Goal: Navigation & Orientation: Find specific page/section

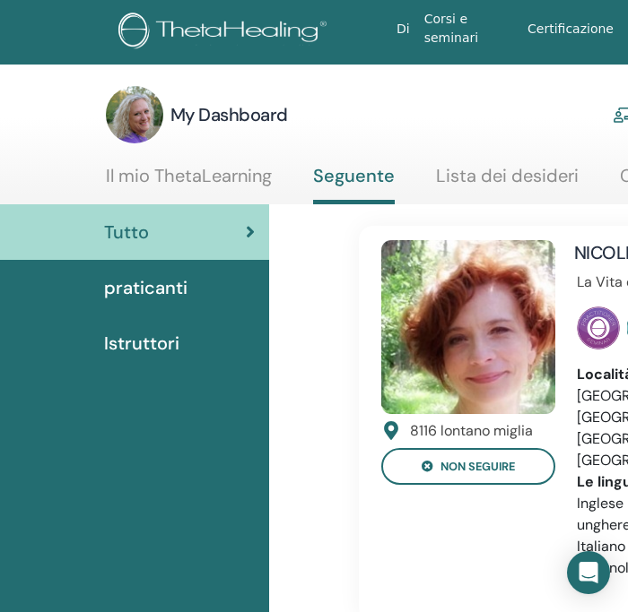
click at [136, 290] on span "praticanti" at bounding box center [145, 287] width 83 height 27
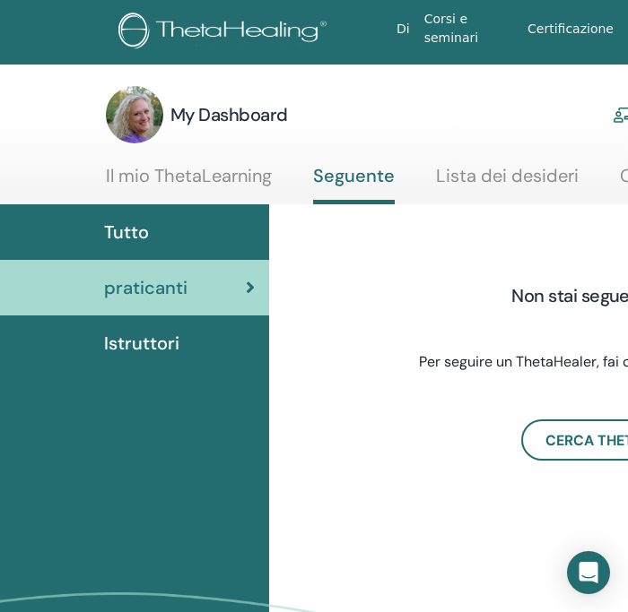
click at [112, 342] on span "Istruttori" at bounding box center [141, 343] width 75 height 27
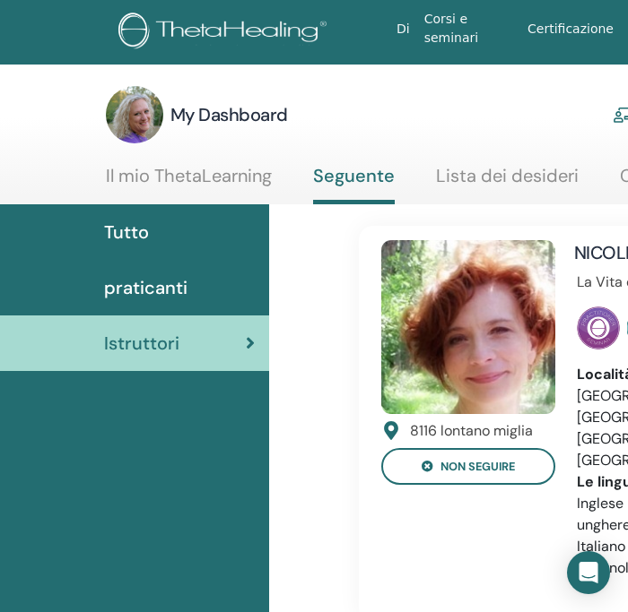
click at [202, 177] on link "Il mio ThetaLearning" at bounding box center [189, 182] width 166 height 35
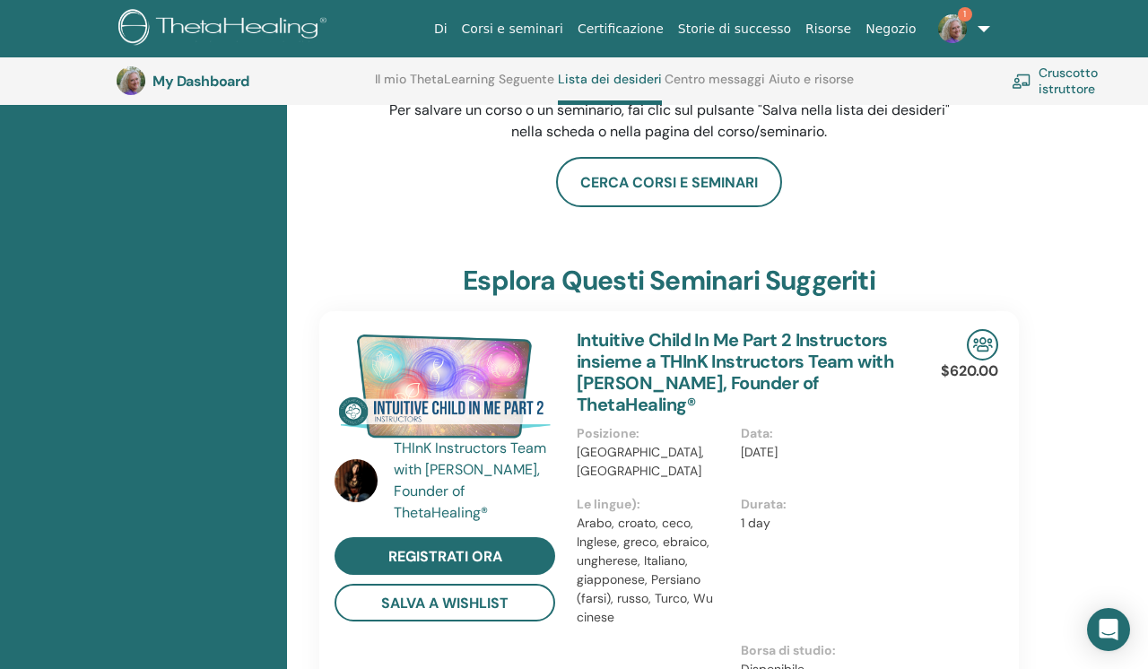
scroll to position [282, 0]
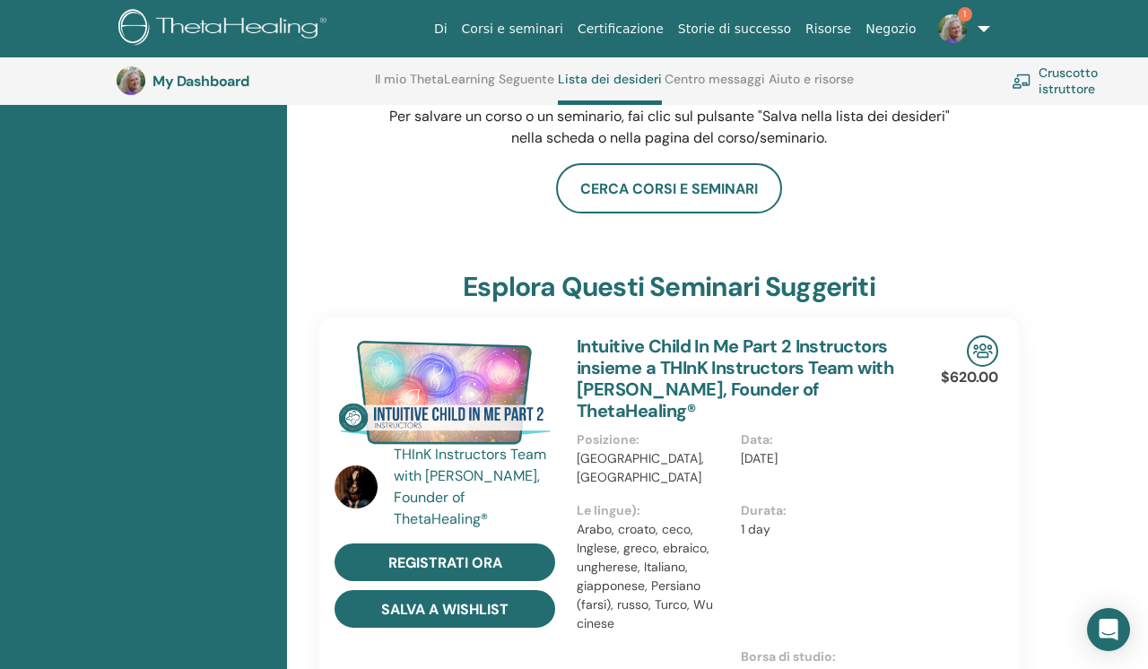
click at [471, 601] on button "Salva a Wishlist" at bounding box center [444, 609] width 221 height 38
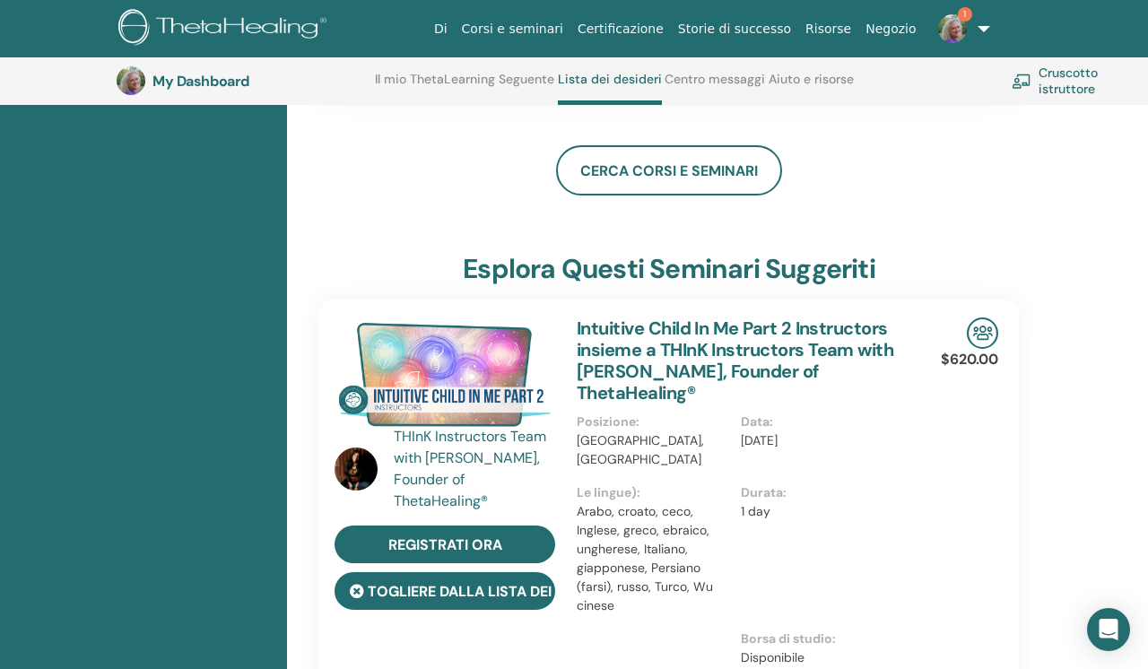
scroll to position [643, 0]
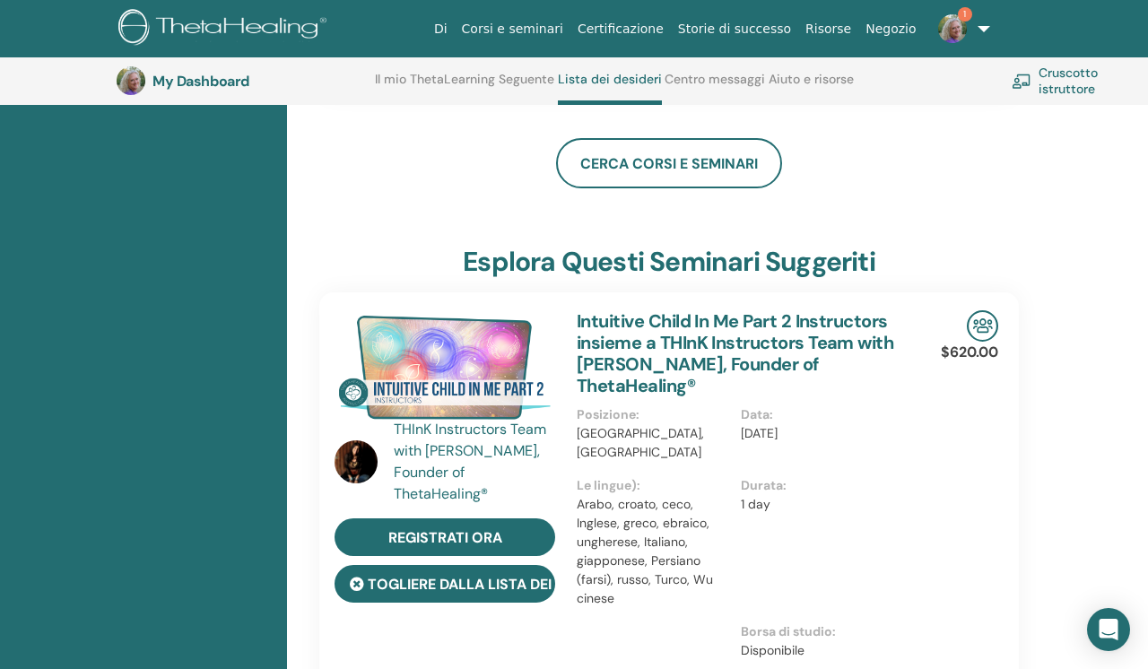
click at [469, 565] on button "Togliere dalla lista dei desideri" at bounding box center [444, 584] width 221 height 38
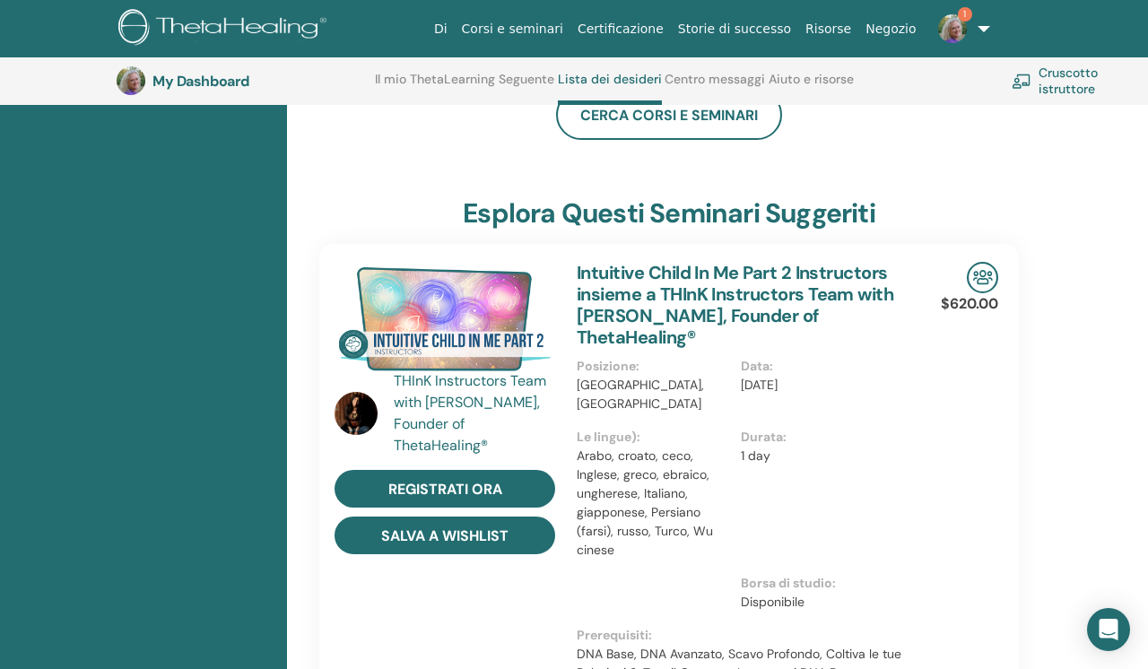
scroll to position [345, 0]
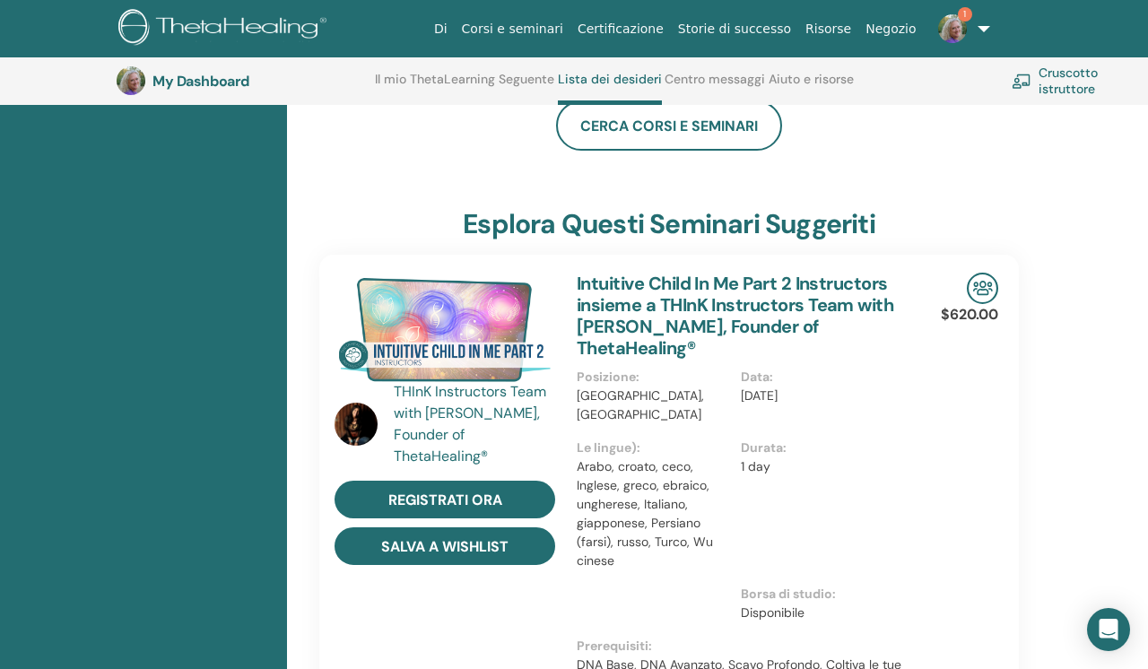
click at [468, 563] on button "Salva a Wishlist" at bounding box center [444, 546] width 221 height 38
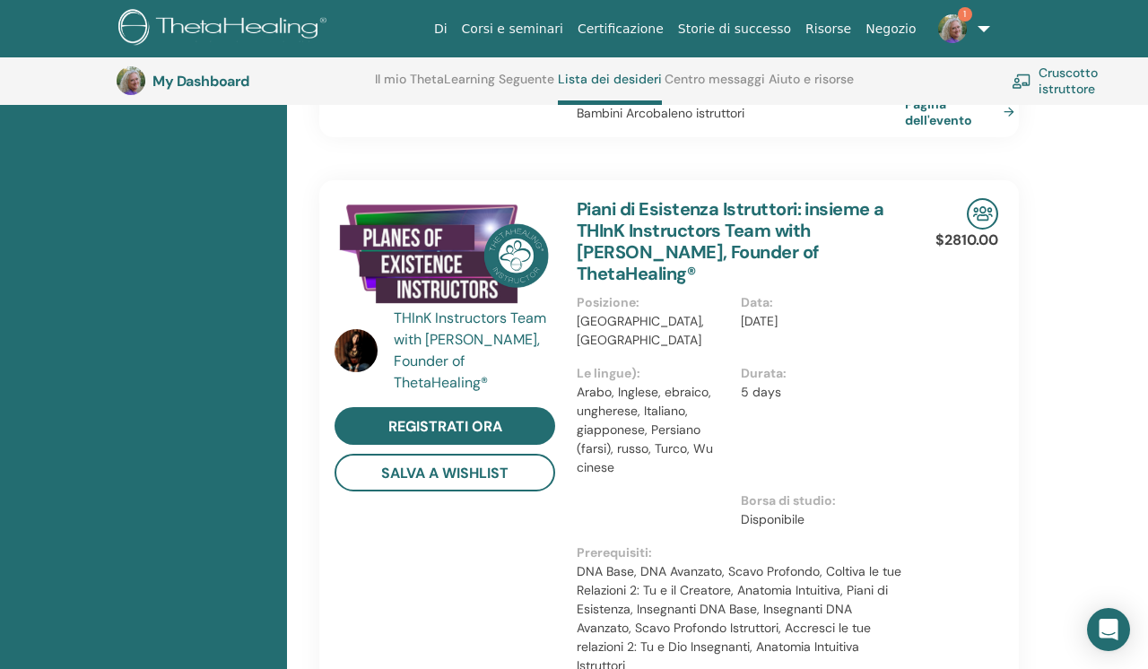
scroll to position [1183, 0]
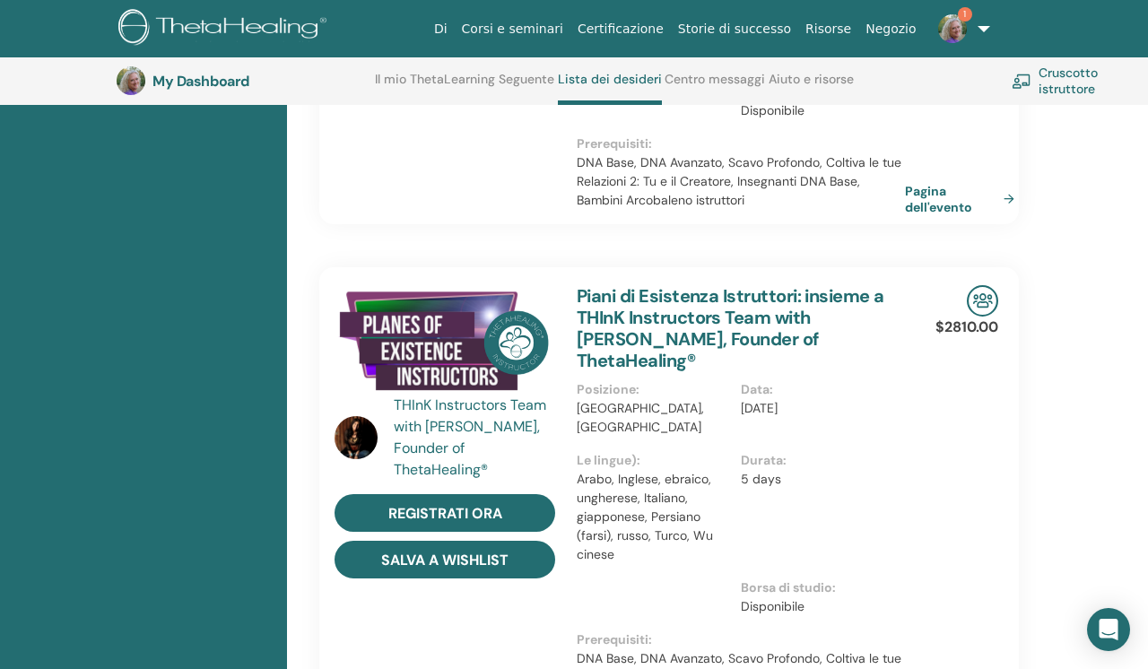
click at [458, 541] on button "Salva a Wishlist" at bounding box center [444, 560] width 221 height 38
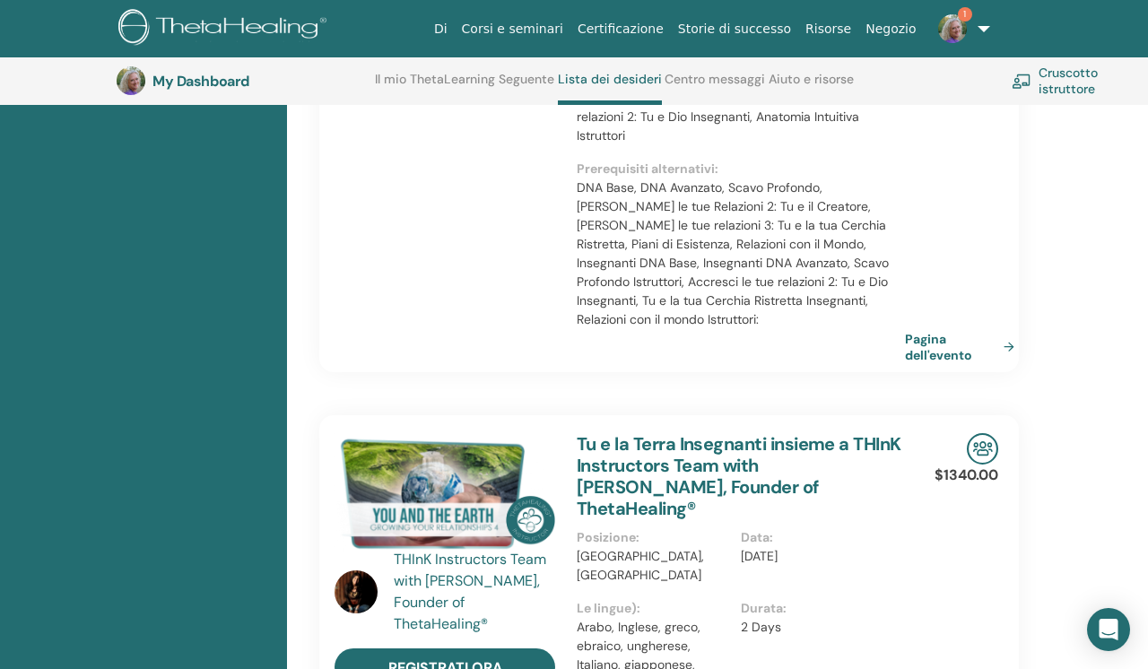
scroll to position [2641, 0]
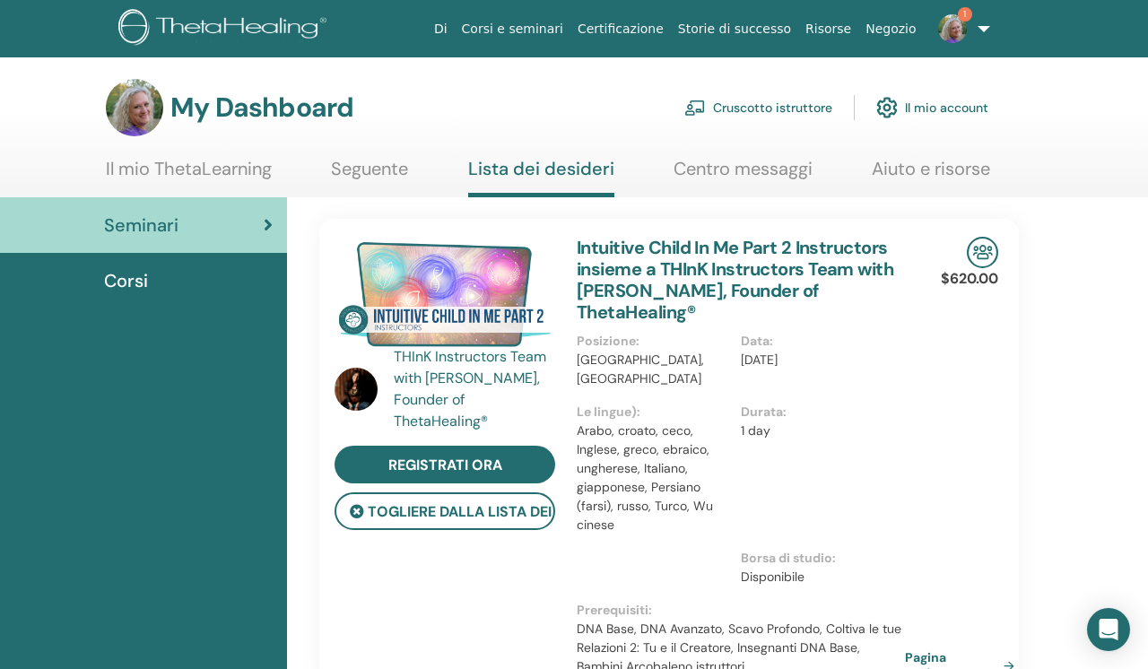
scroll to position [0, 0]
click at [627, 25] on img at bounding box center [952, 28] width 29 height 29
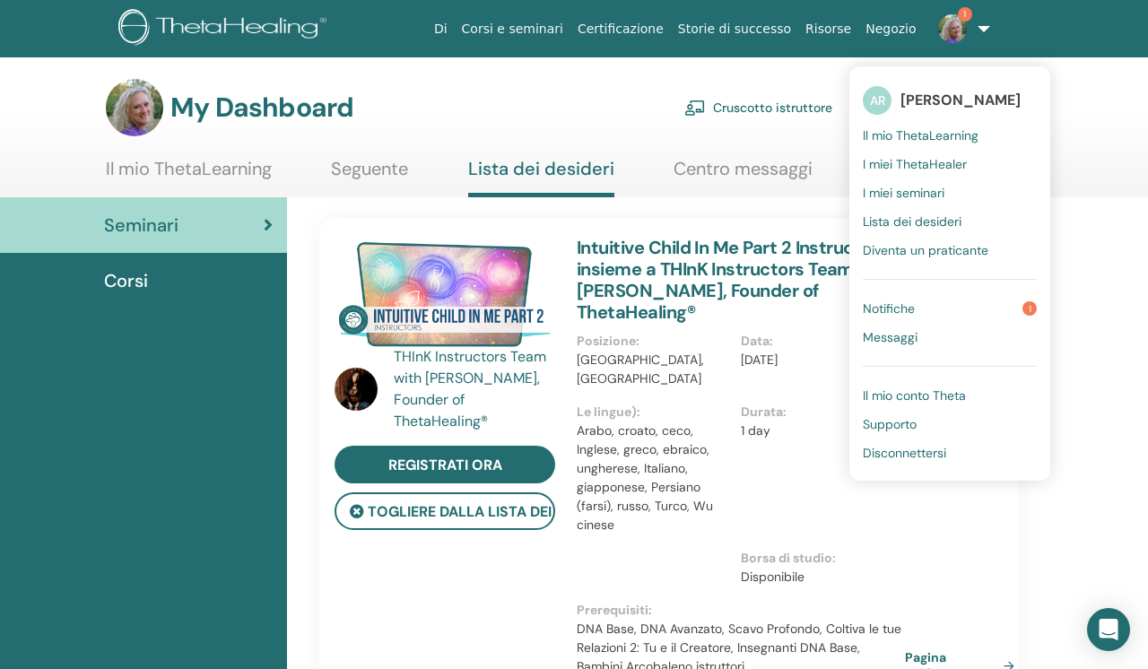
click at [627, 307] on link "Notifiche 1" at bounding box center [950, 308] width 174 height 29
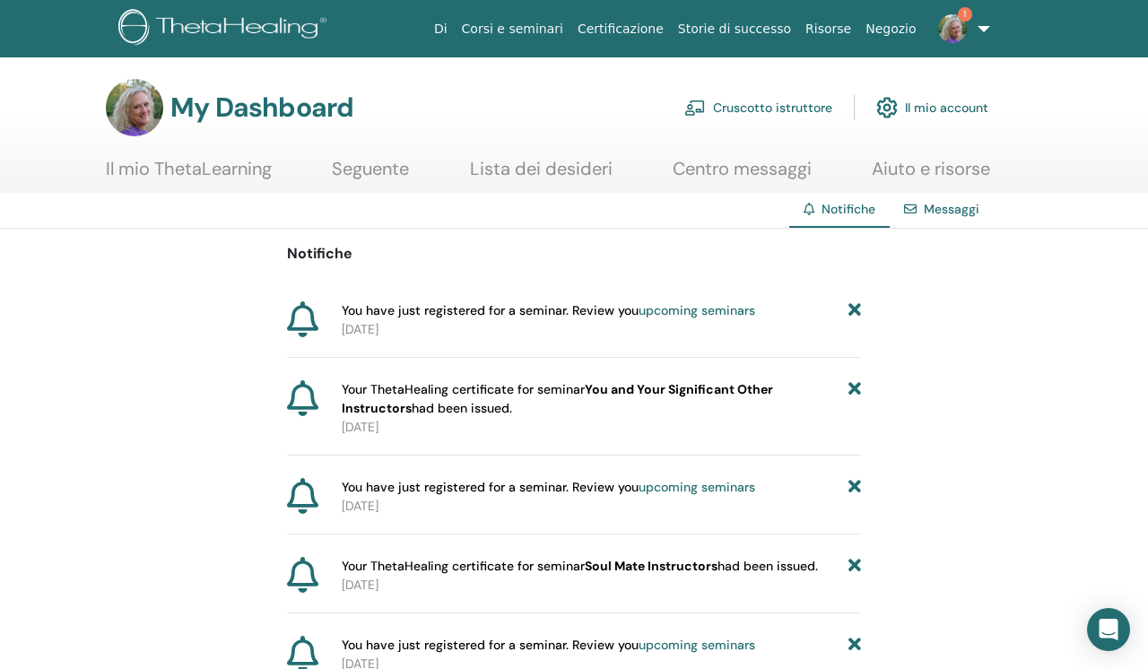
click at [855, 308] on icon at bounding box center [854, 310] width 13 height 19
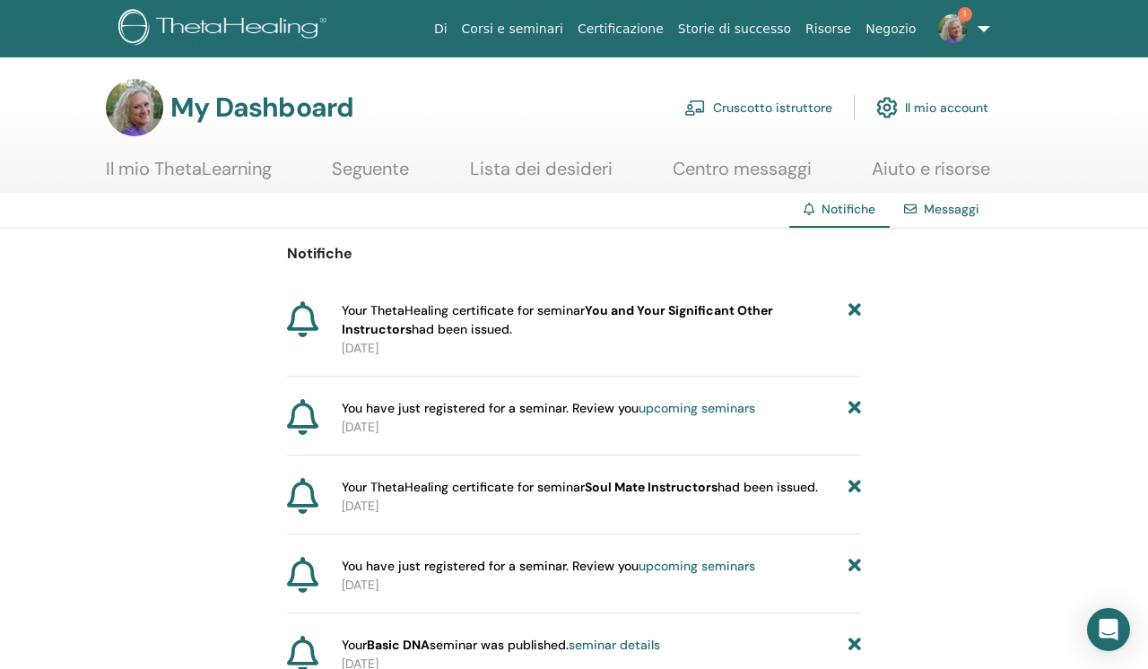
click at [855, 308] on icon at bounding box center [854, 320] width 13 height 38
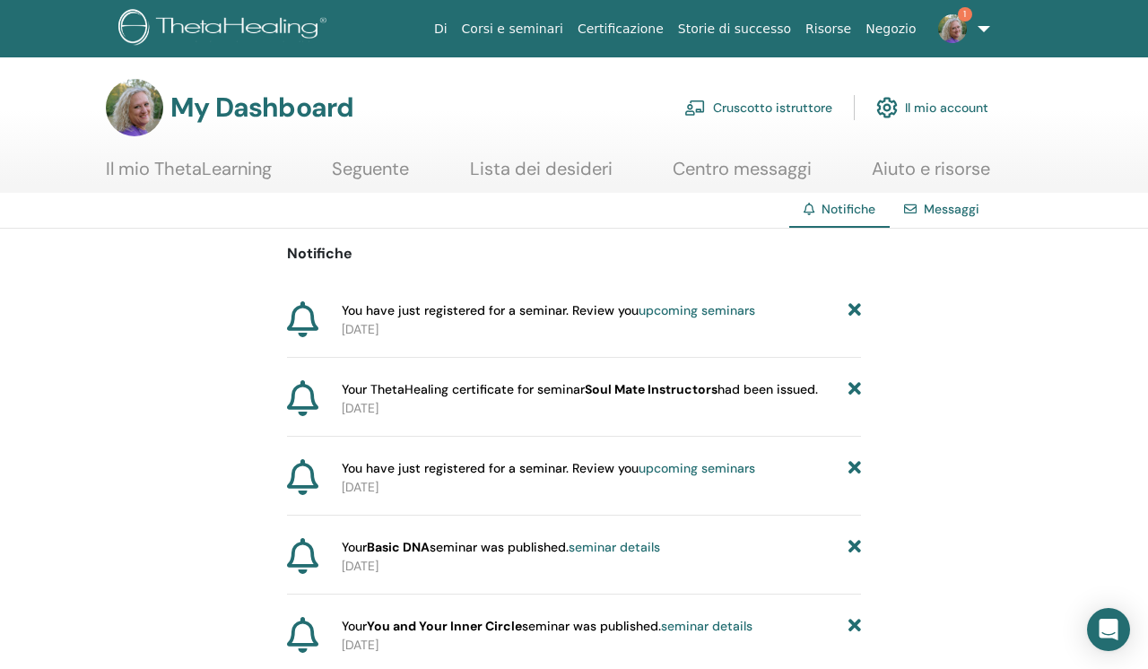
click at [855, 308] on icon at bounding box center [854, 310] width 13 height 19
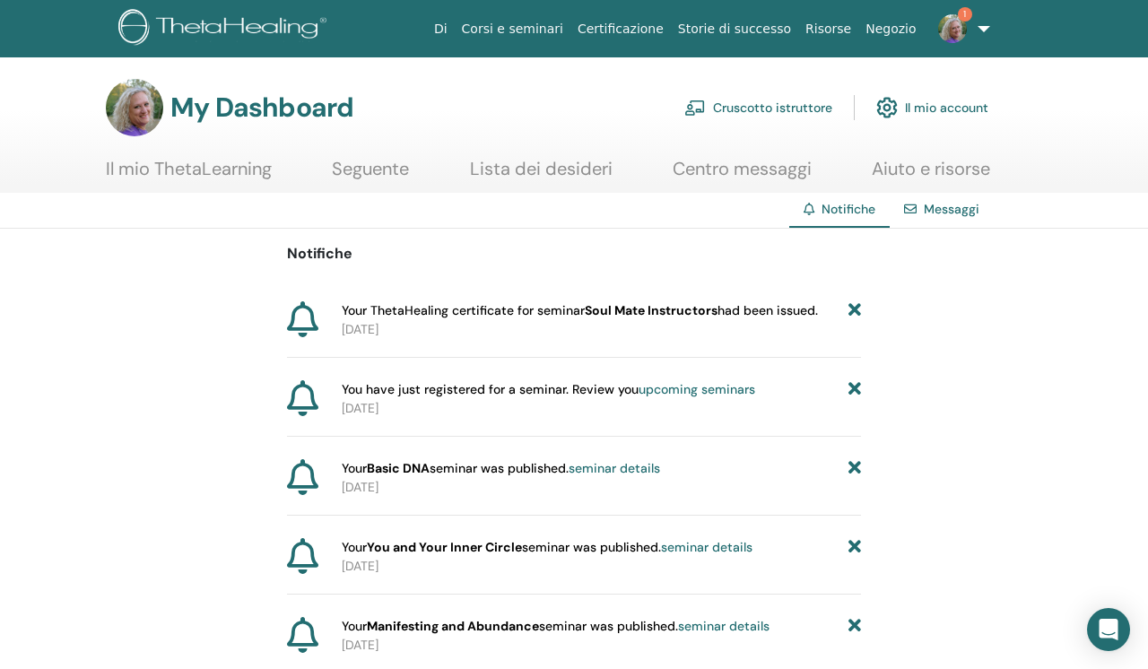
click at [855, 308] on icon at bounding box center [854, 310] width 13 height 19
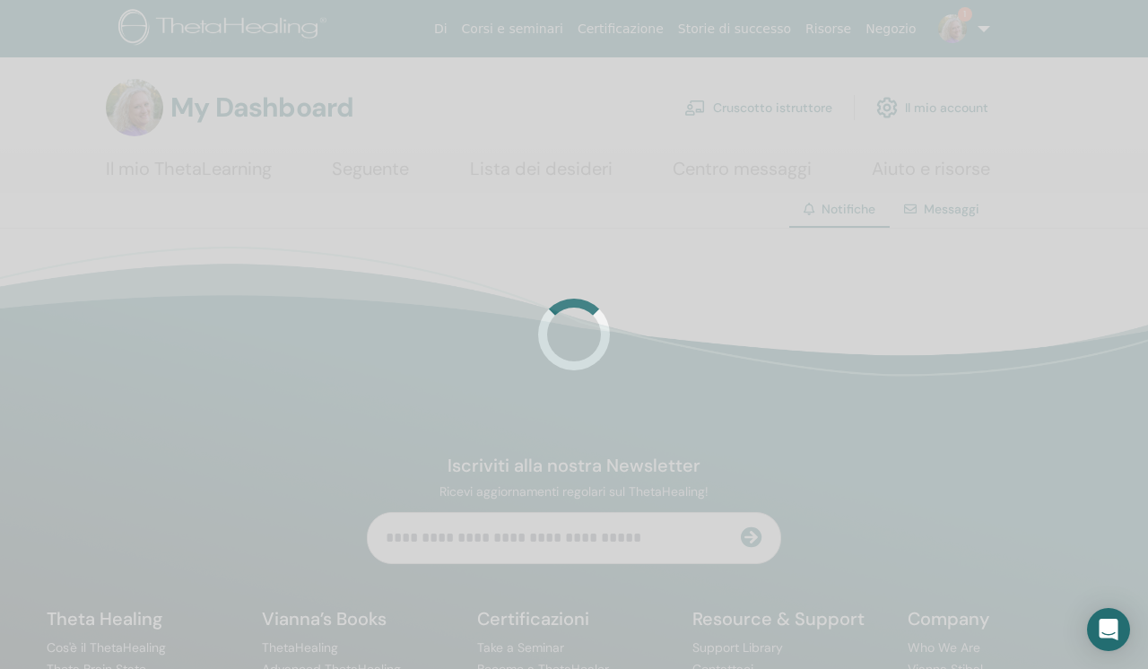
click at [855, 308] on div at bounding box center [574, 334] width 1148 height 669
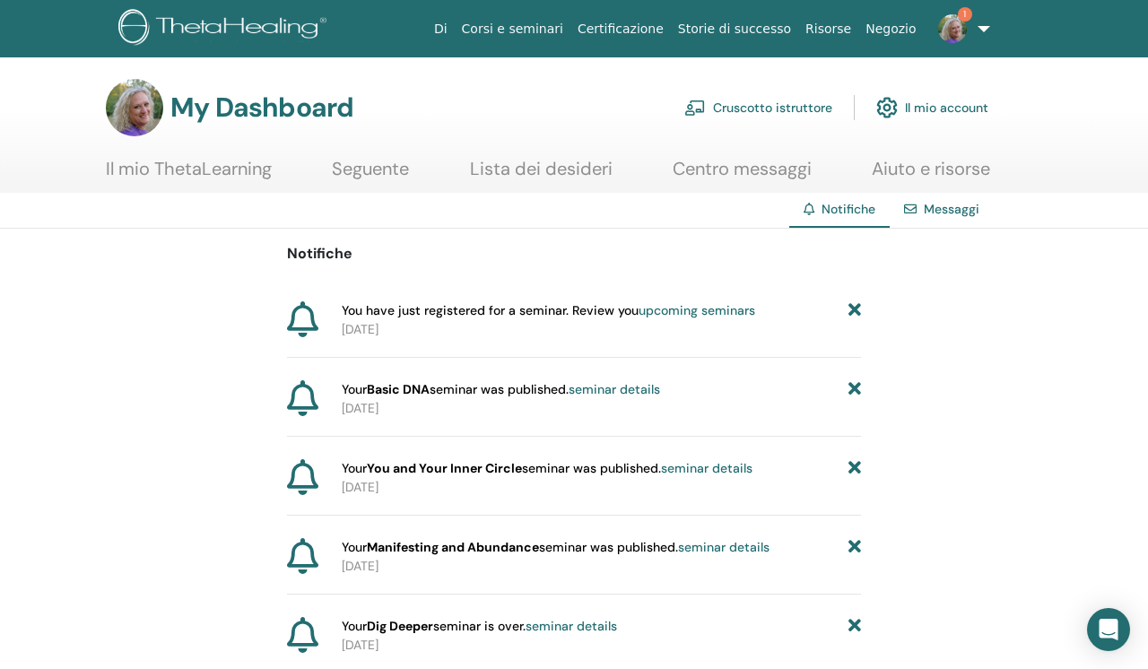
click at [855, 308] on icon at bounding box center [854, 310] width 13 height 19
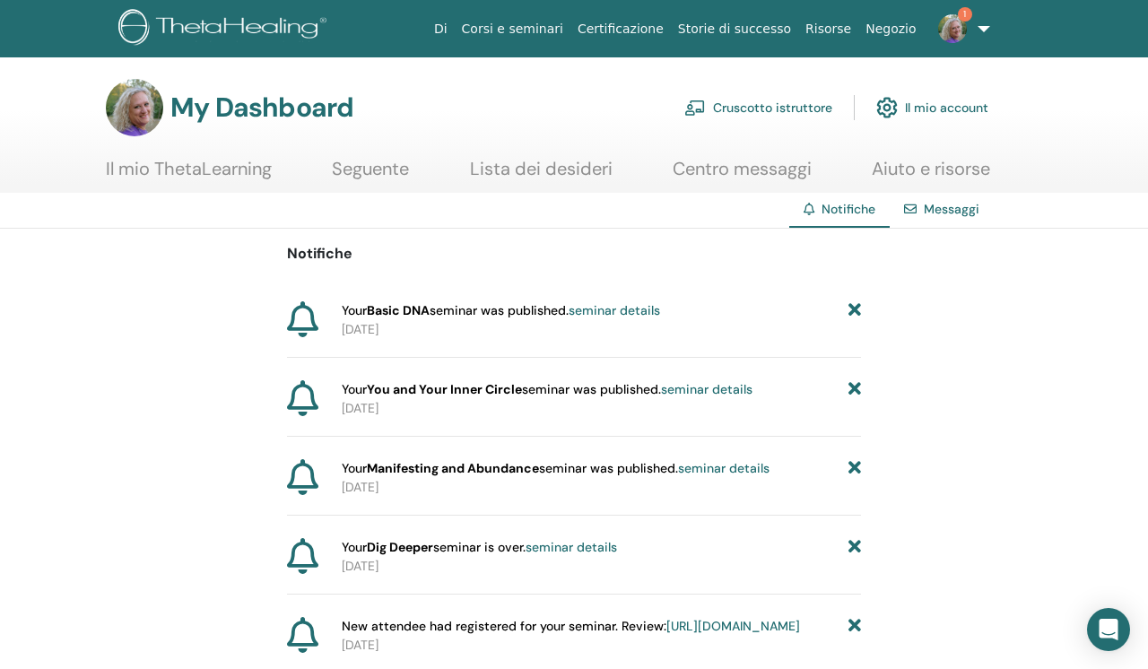
click at [855, 308] on icon at bounding box center [854, 310] width 13 height 19
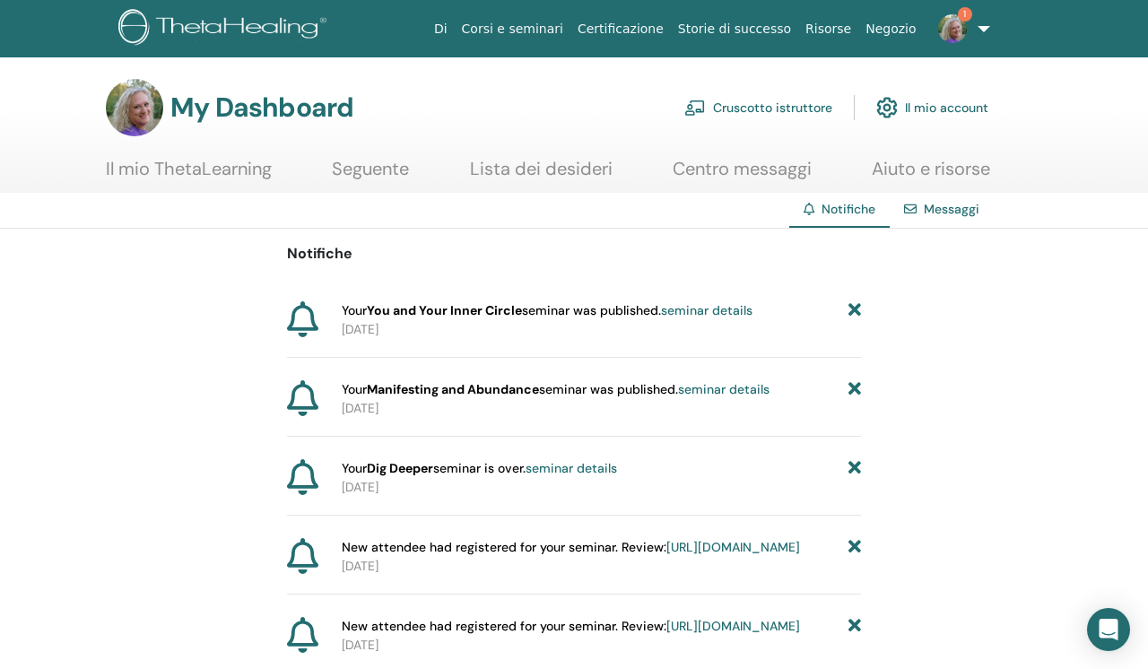
click at [855, 308] on icon at bounding box center [854, 310] width 13 height 19
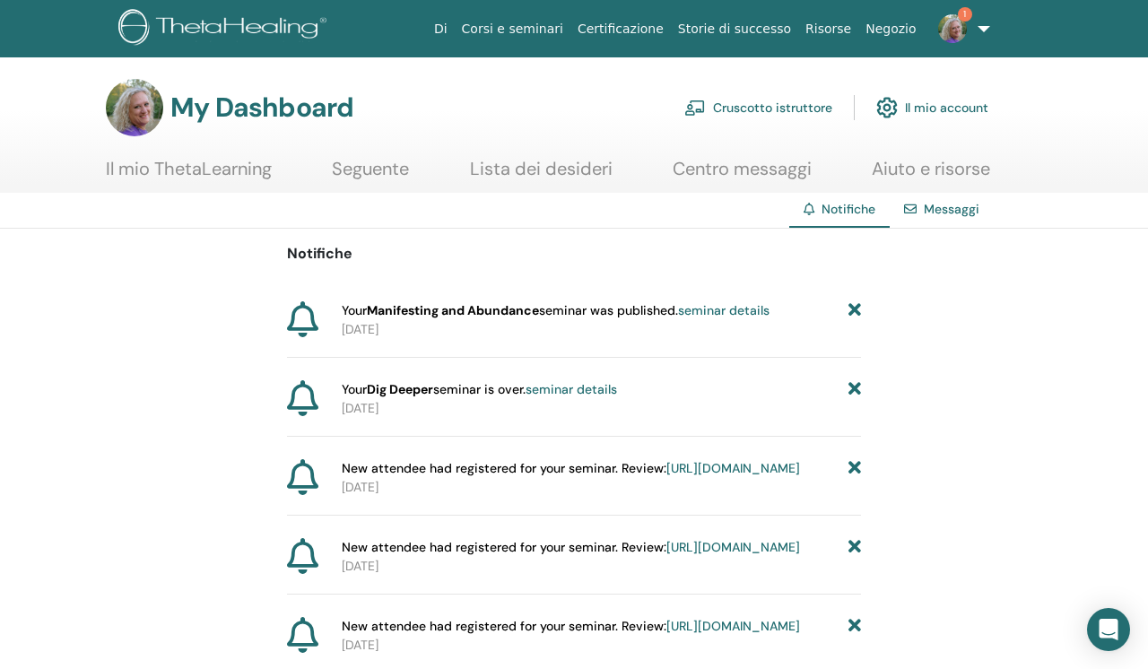
click at [855, 308] on icon at bounding box center [854, 310] width 13 height 19
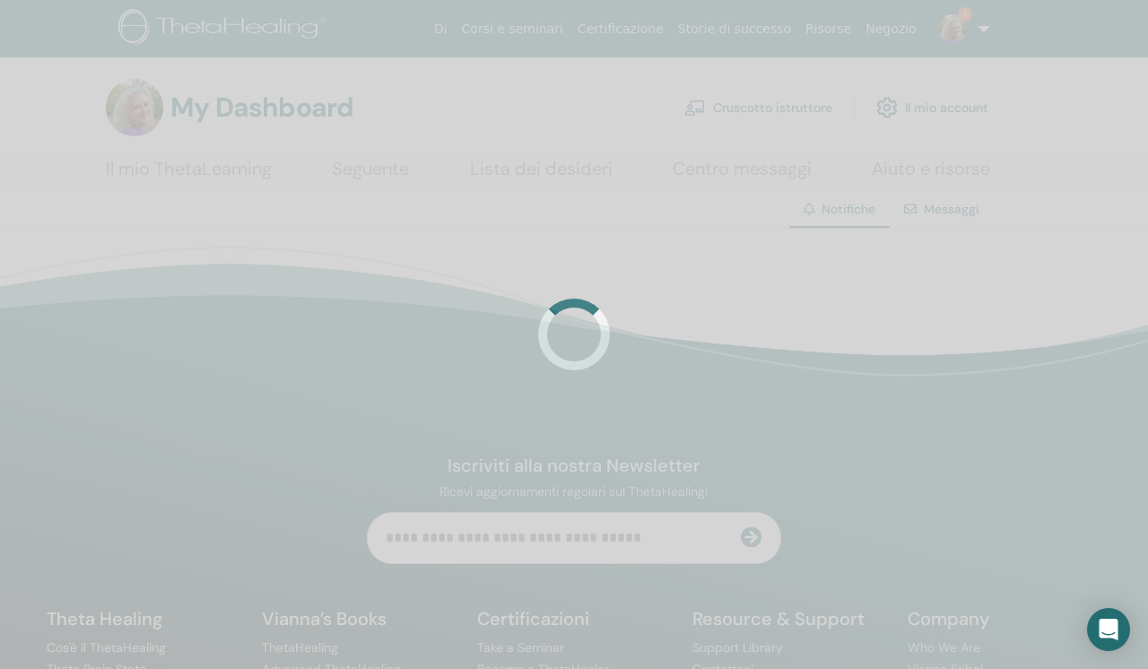
click at [855, 308] on div at bounding box center [574, 334] width 1148 height 669
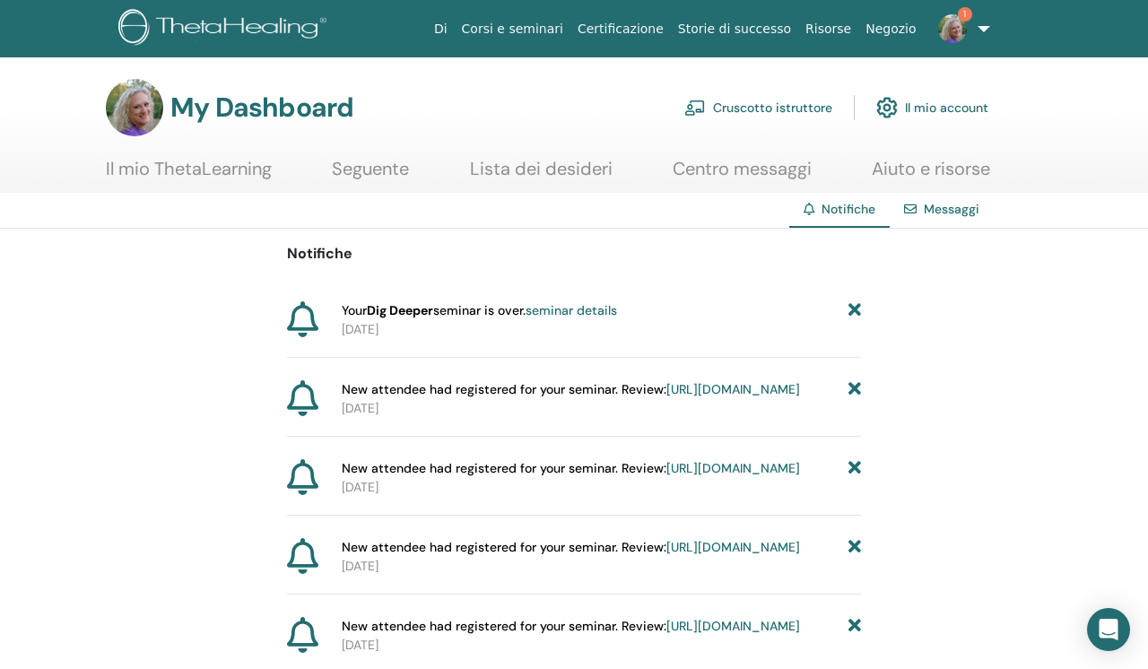
click at [855, 308] on icon at bounding box center [854, 310] width 13 height 19
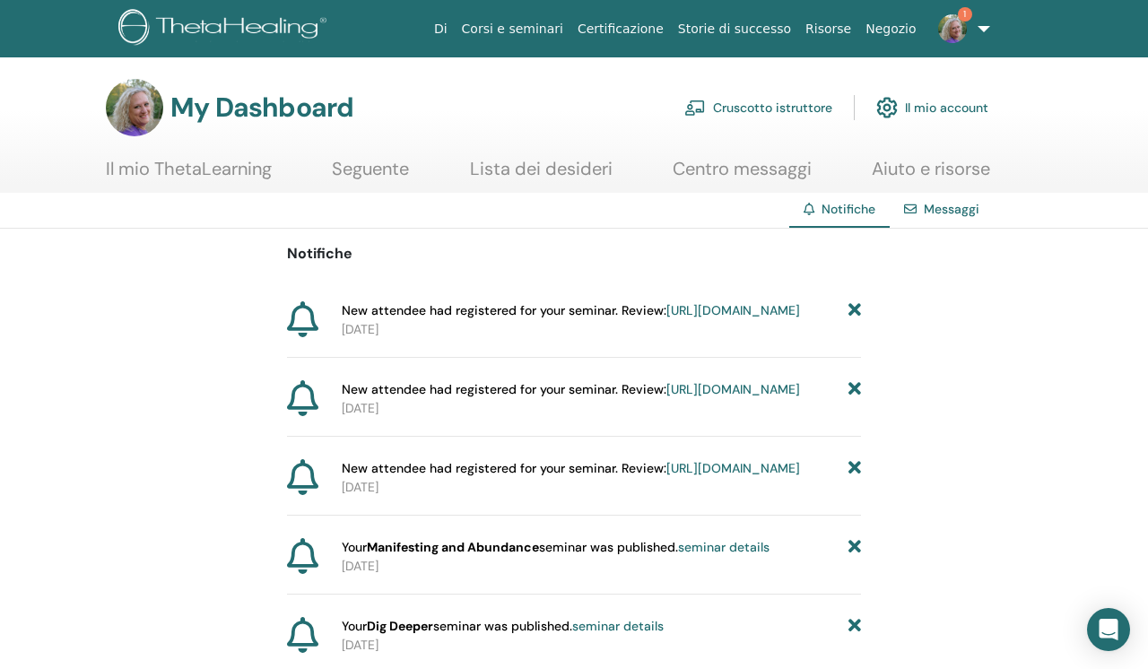
click at [855, 308] on icon at bounding box center [854, 310] width 13 height 19
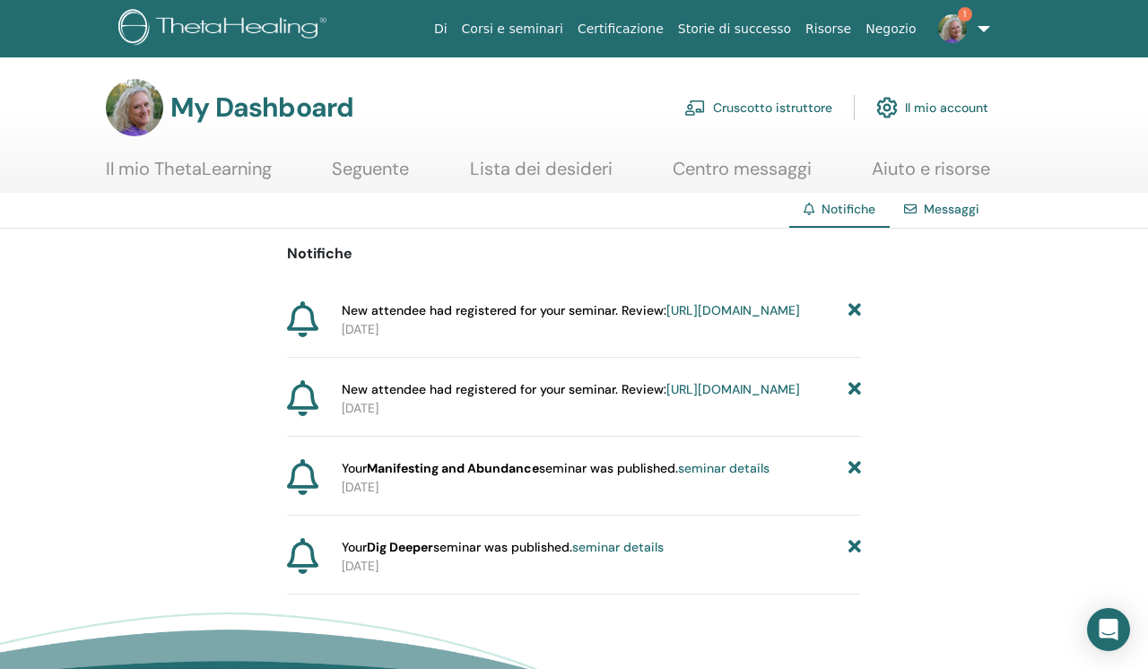
click at [855, 308] on icon at bounding box center [854, 310] width 13 height 19
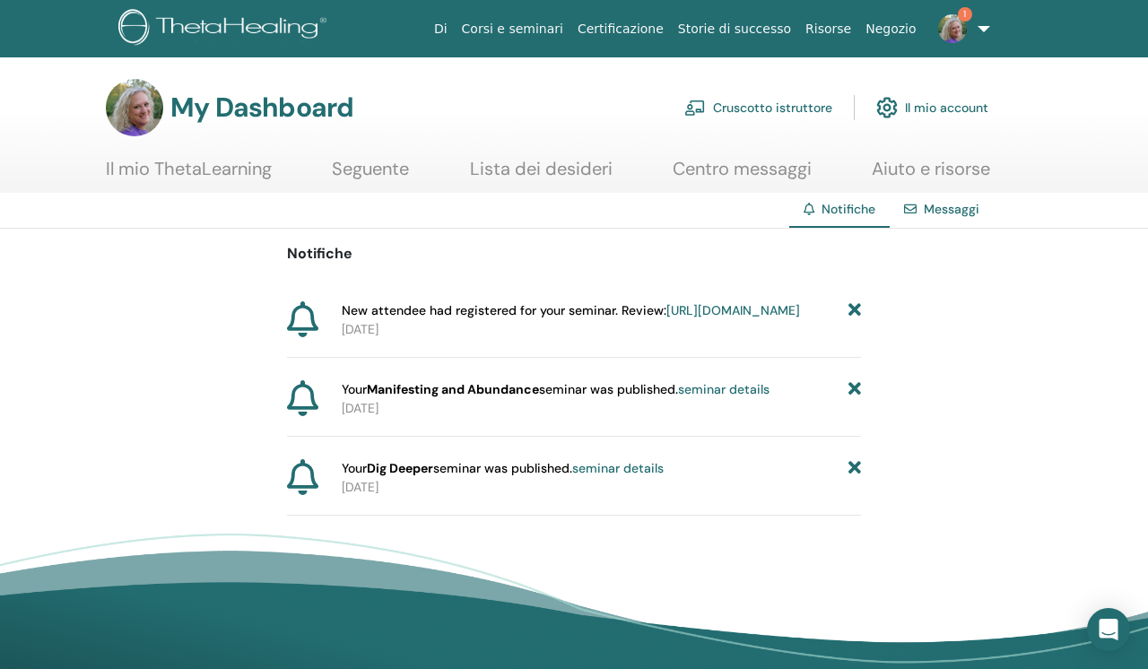
click at [855, 308] on icon at bounding box center [854, 310] width 13 height 19
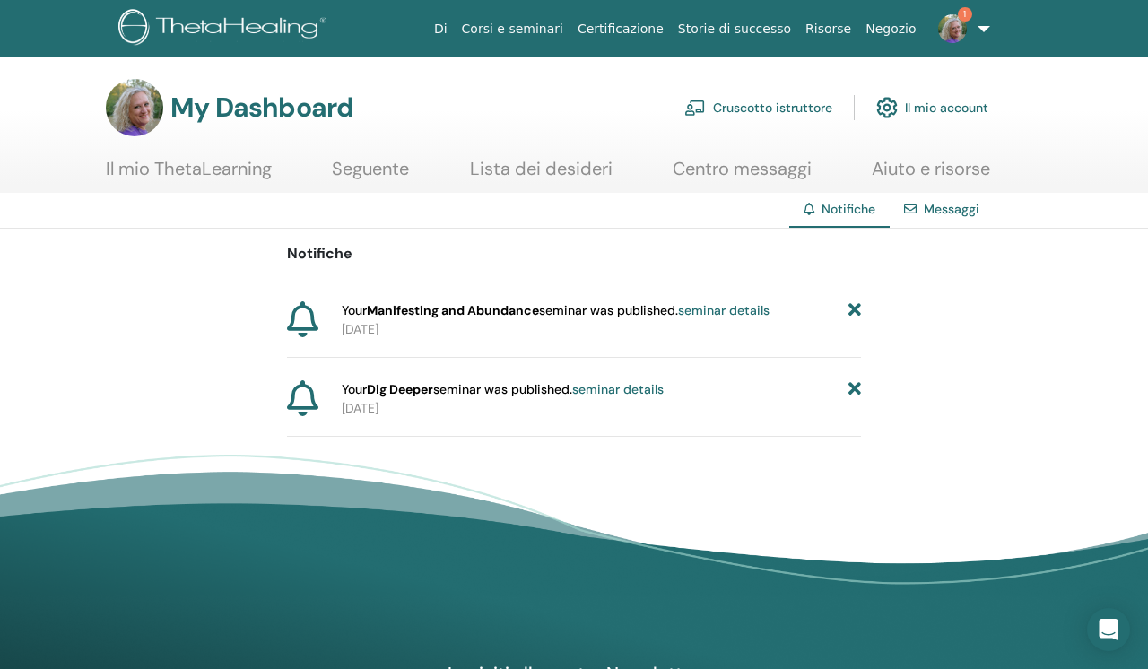
click at [855, 308] on icon at bounding box center [854, 310] width 13 height 19
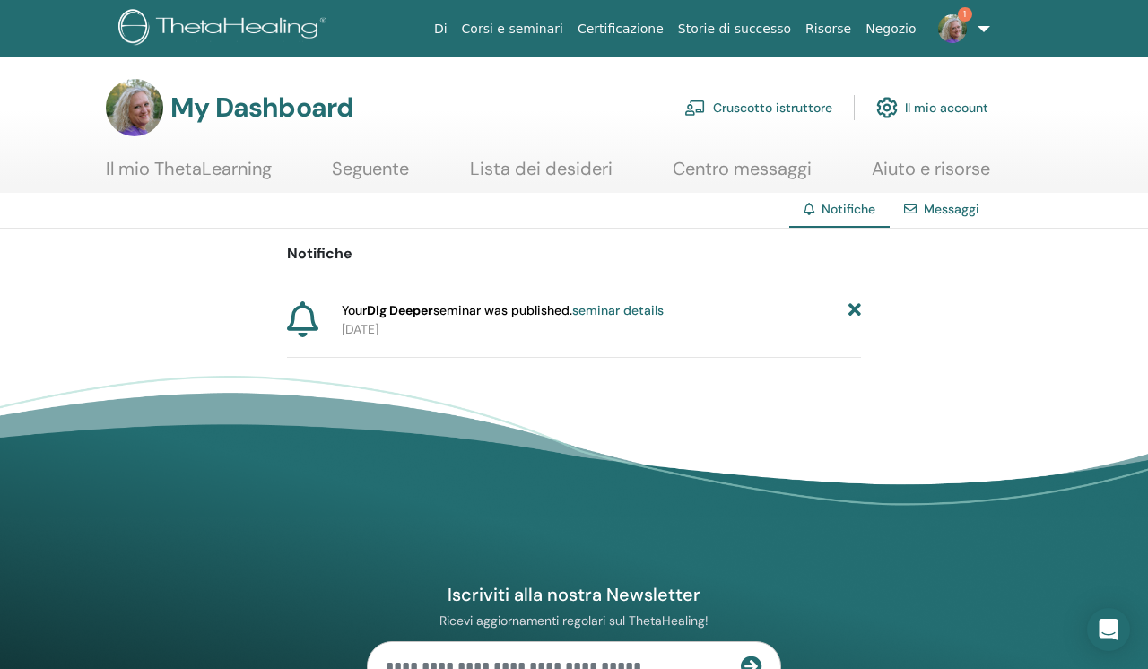
click at [855, 308] on icon at bounding box center [854, 310] width 13 height 19
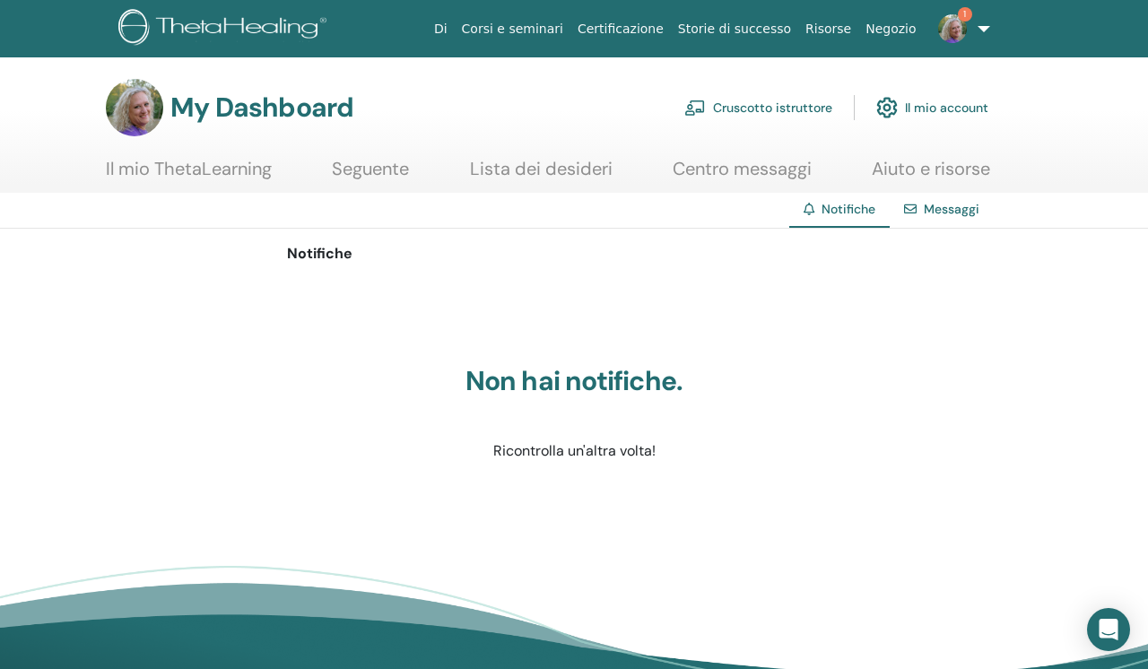
click at [942, 32] on img at bounding box center [952, 28] width 29 height 29
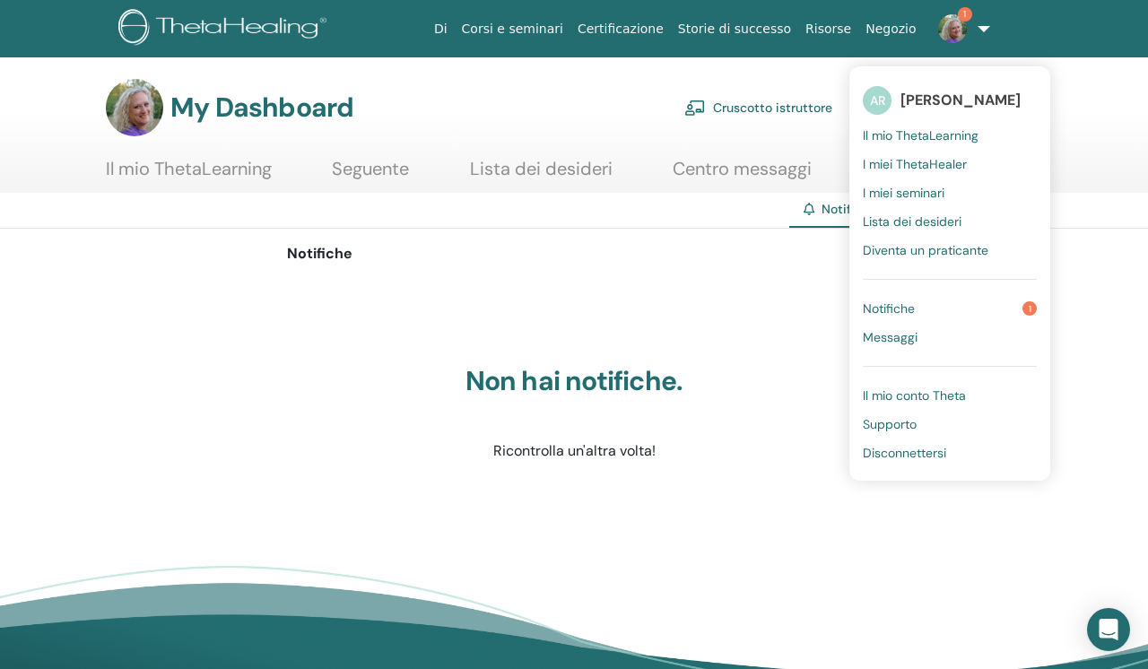
click at [925, 308] on link "Notifiche 1" at bounding box center [950, 308] width 174 height 29
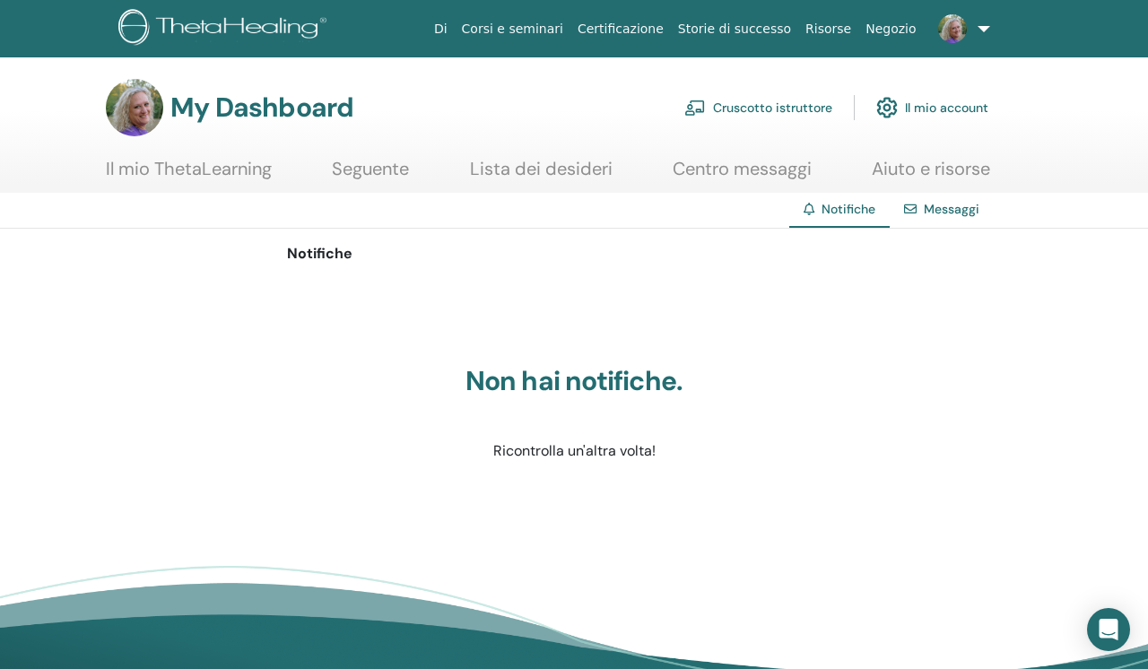
click at [786, 100] on link "Cruscotto istruttore" at bounding box center [758, 107] width 148 height 39
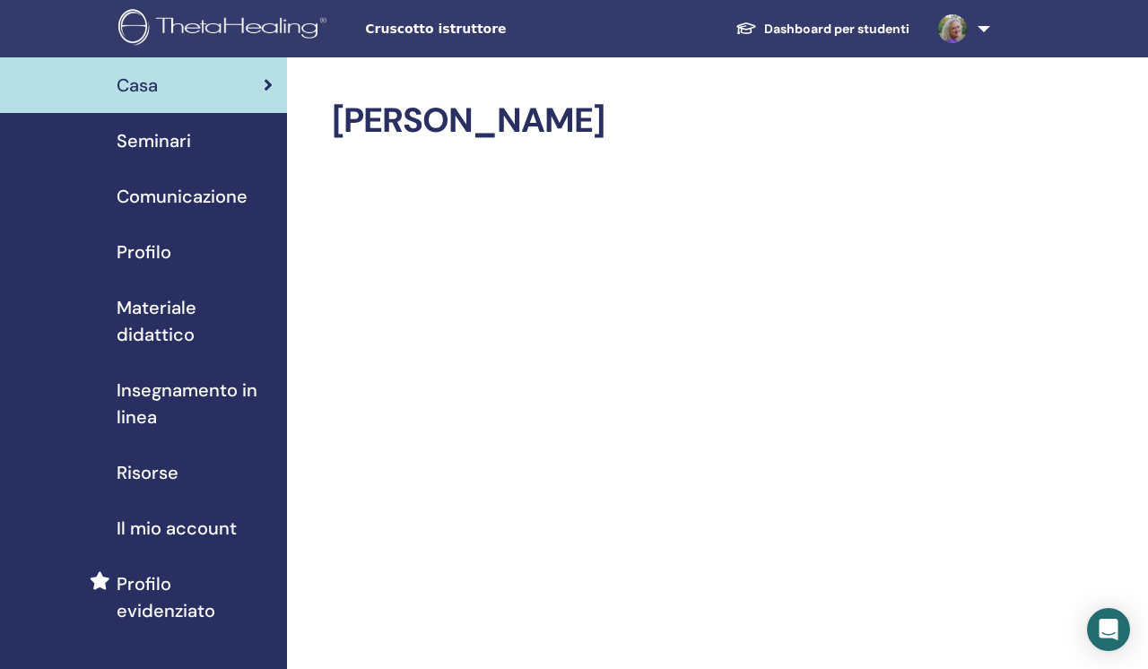
click at [803, 32] on link "Dashboard per studenti" at bounding box center [822, 29] width 203 height 33
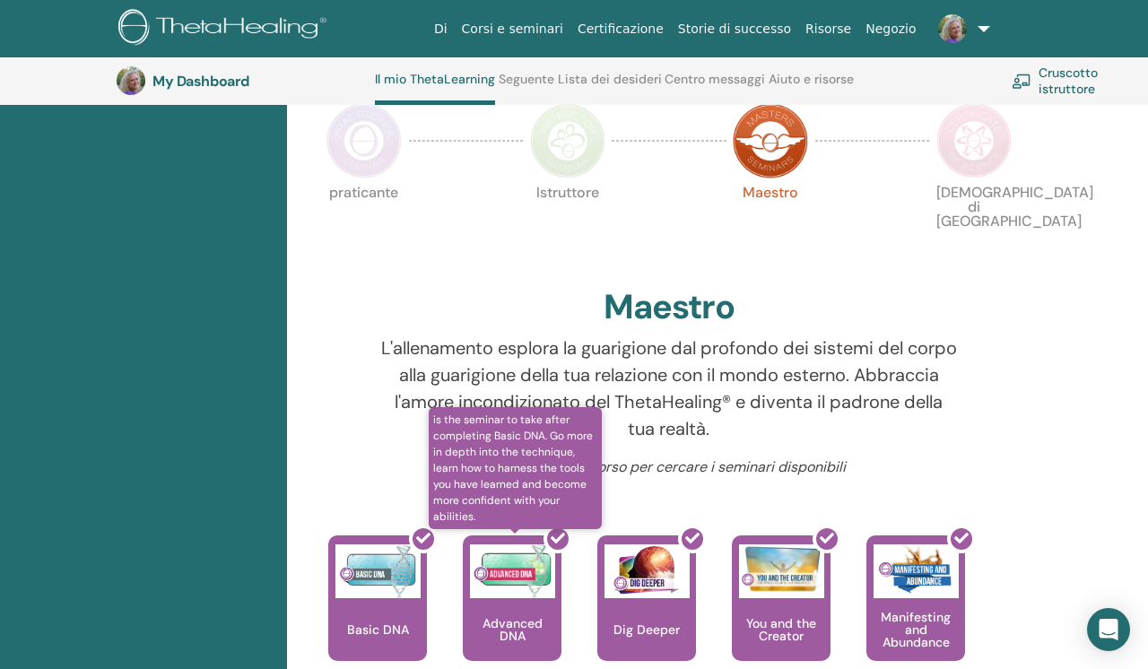
scroll to position [402, 0]
